Goal: Task Accomplishment & Management: Use online tool/utility

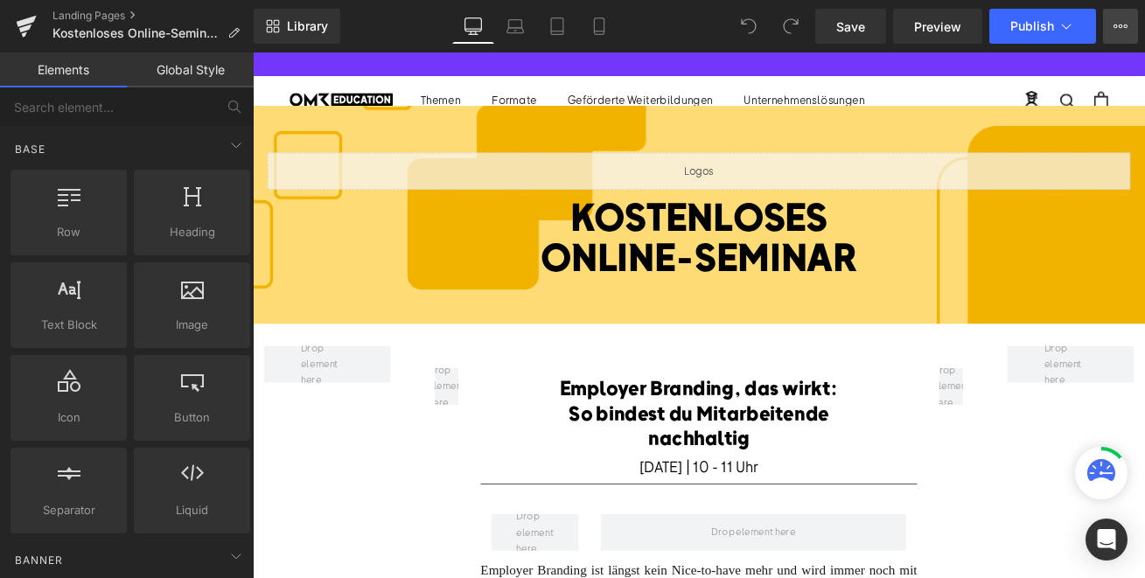
click at [1132, 28] on button "View Live Page View with current Template Save Template to Library Schedule Pub…" at bounding box center [1120, 26] width 35 height 35
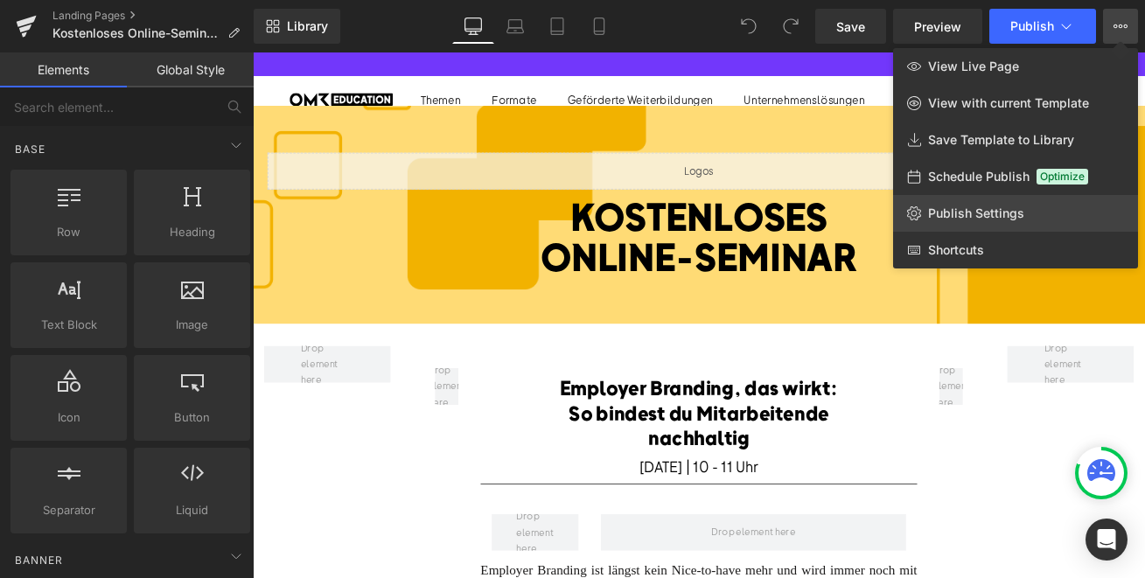
click at [990, 206] on span "Publish Settings" at bounding box center [976, 214] width 96 height 16
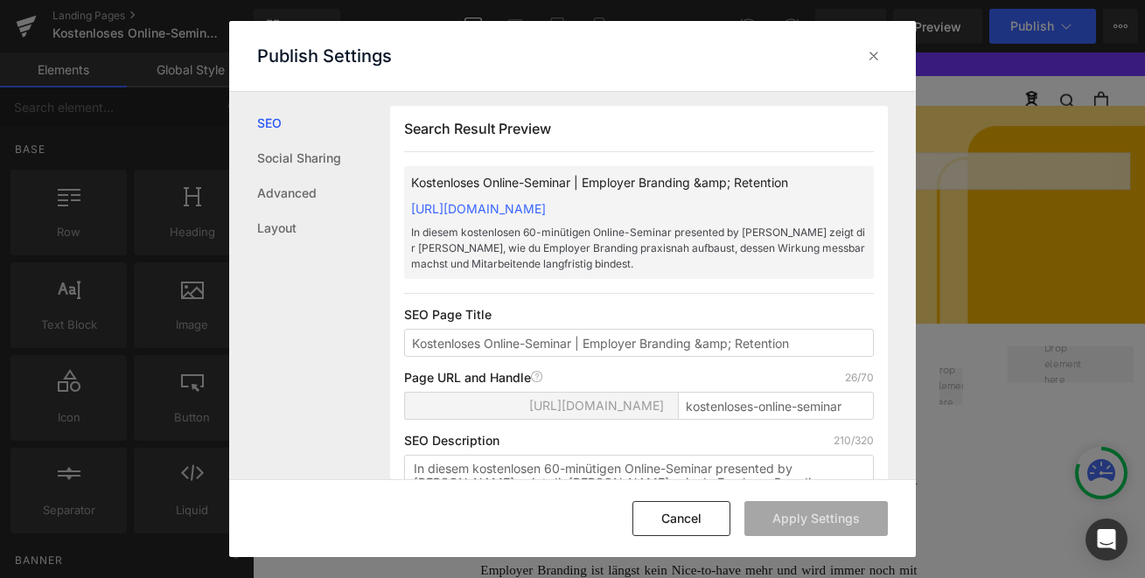
scroll to position [1, 0]
drag, startPoint x: 797, startPoint y: 348, endPoint x: 698, endPoint y: 347, distance: 98.9
click at [698, 347] on input "Kostenloses Online-Seminar | Employer Branding &amp; Retention" at bounding box center [639, 342] width 470 height 28
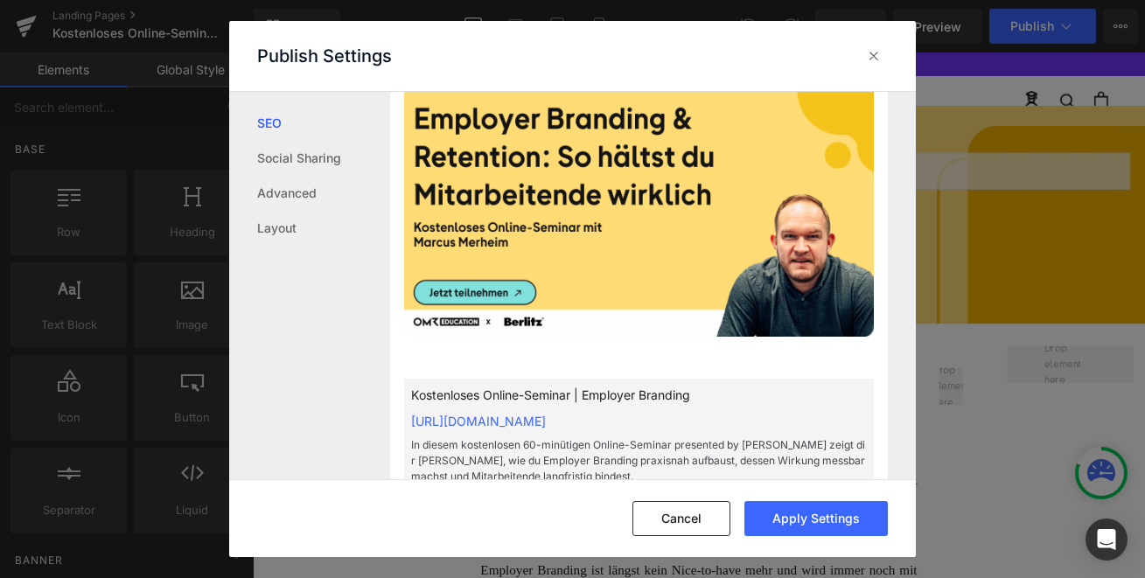
scroll to position [599, 0]
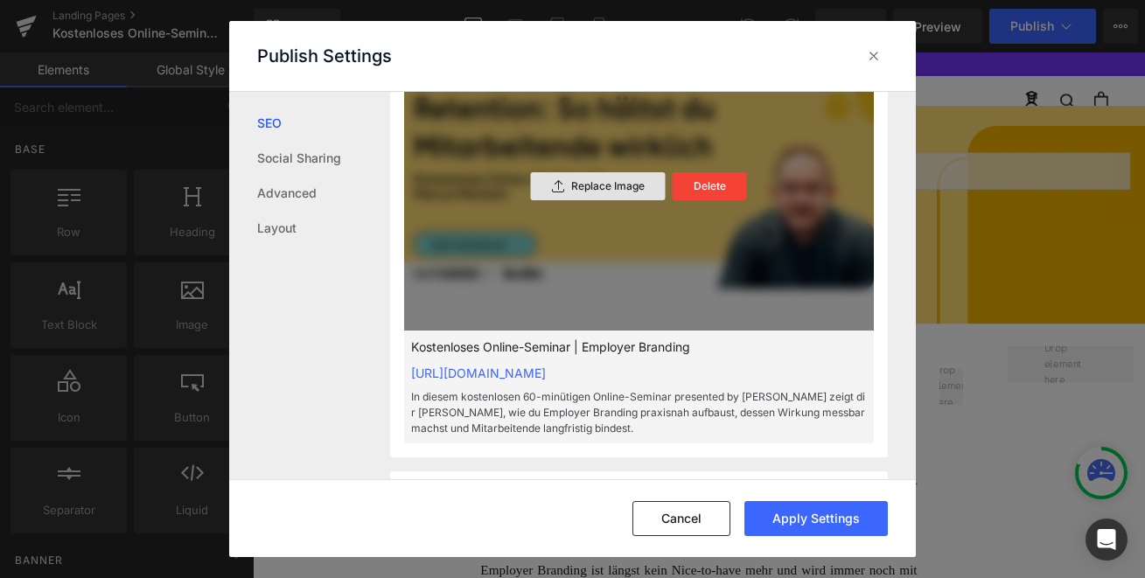
type input "Kostenloses Online-Seminar | Employer Branding"
click at [605, 181] on p "Replace Image" at bounding box center [607, 186] width 73 height 12
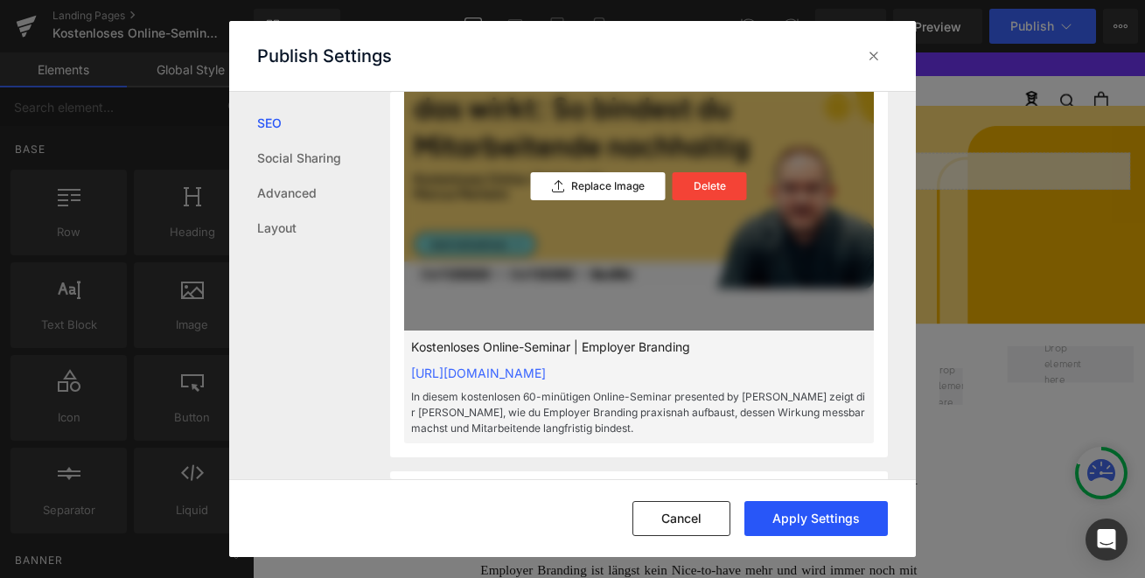
click at [835, 519] on button "Apply Settings" at bounding box center [816, 518] width 143 height 35
click at [877, 59] on icon at bounding box center [873, 55] width 17 height 17
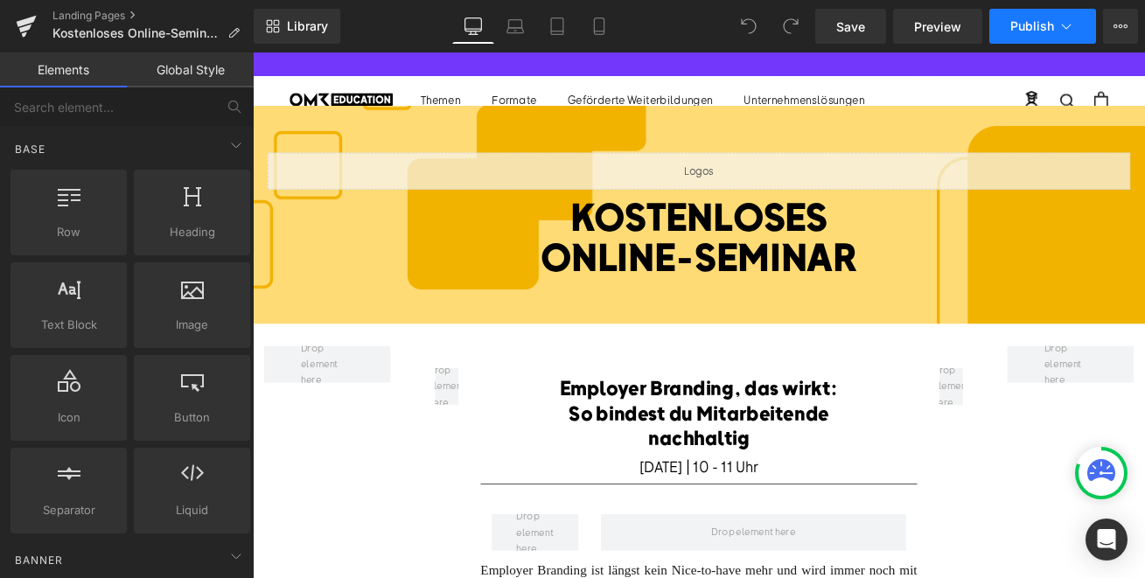
click at [1026, 16] on button "Publish" at bounding box center [1043, 26] width 107 height 35
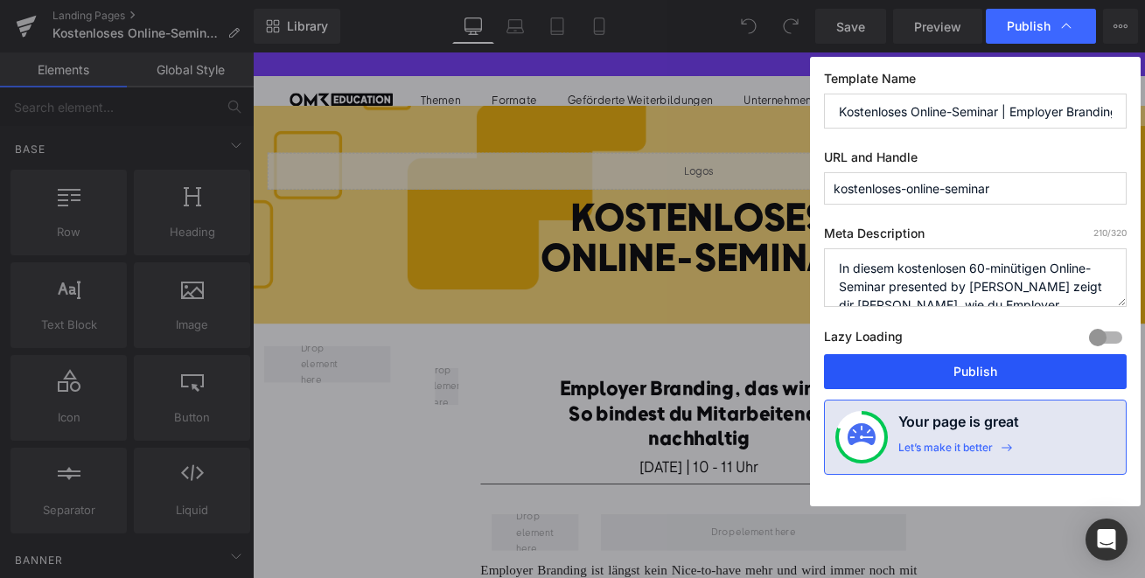
click at [863, 376] on button "Publish" at bounding box center [975, 371] width 303 height 35
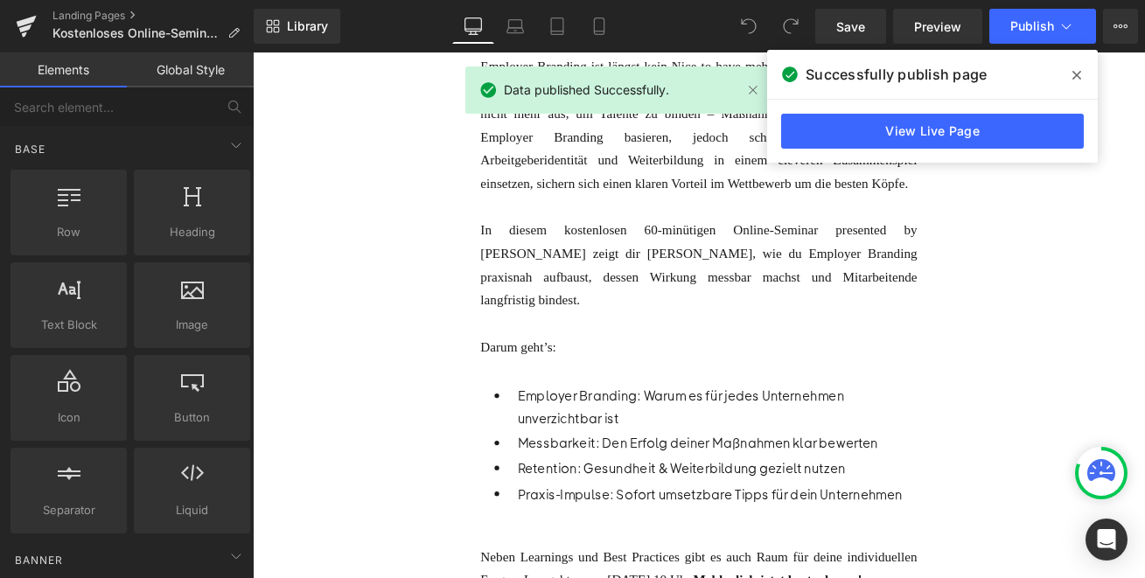
scroll to position [512, 0]
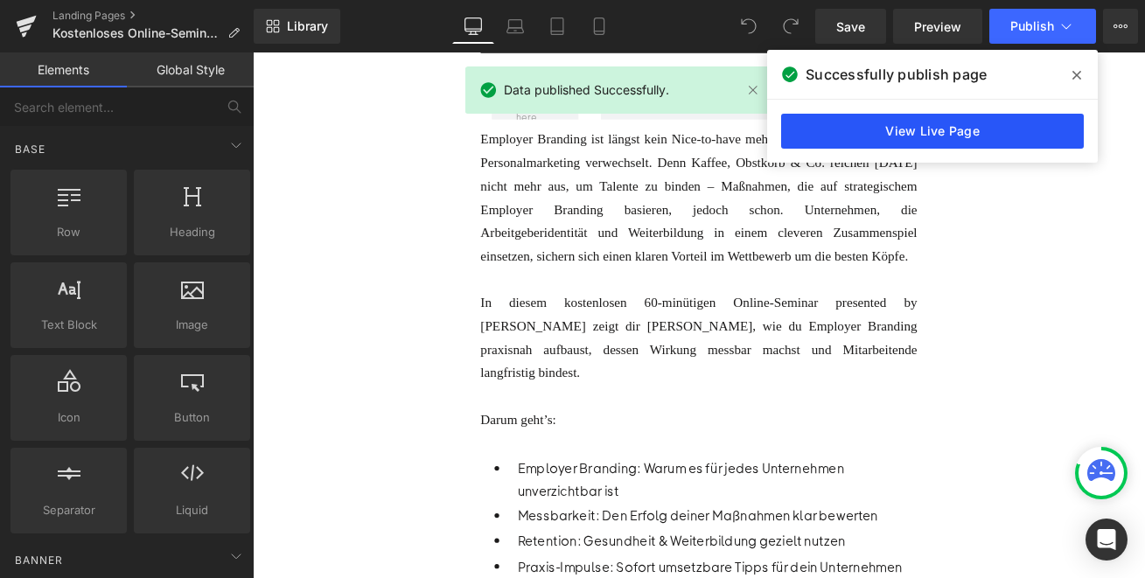
click at [865, 147] on link "View Live Page" at bounding box center [932, 131] width 303 height 35
